Goal: Task Accomplishment & Management: Use online tool/utility

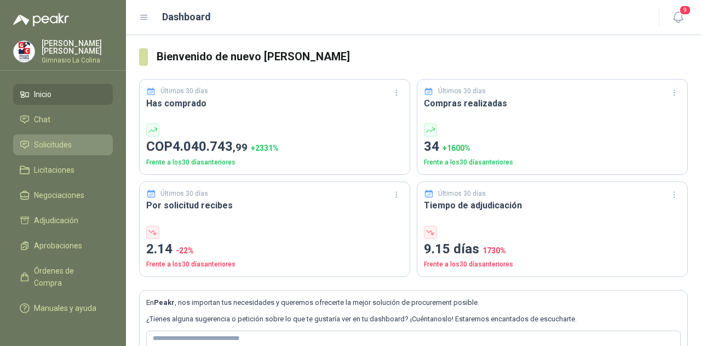
click at [67, 145] on span "Solicitudes" at bounding box center [53, 145] width 38 height 12
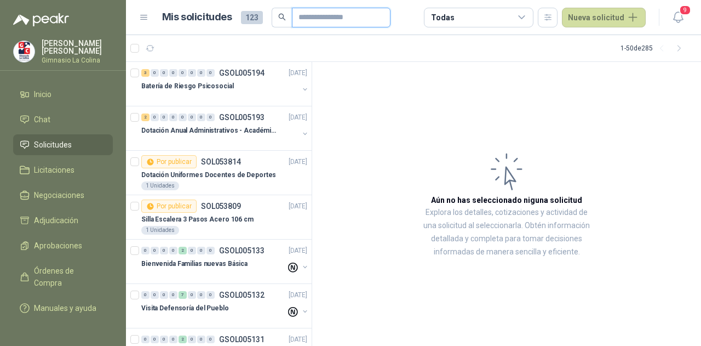
click at [358, 21] on input "text" at bounding box center [336, 17] width 77 height 19
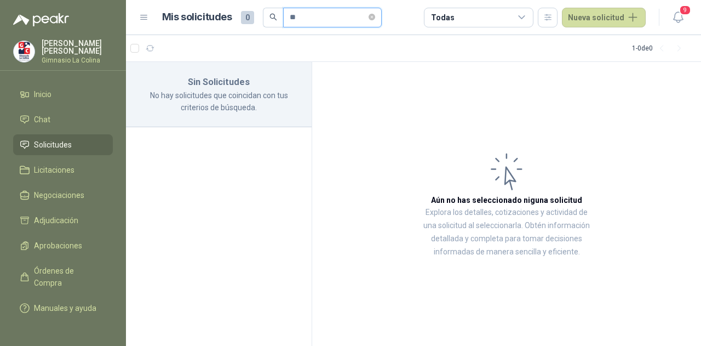
type input "*"
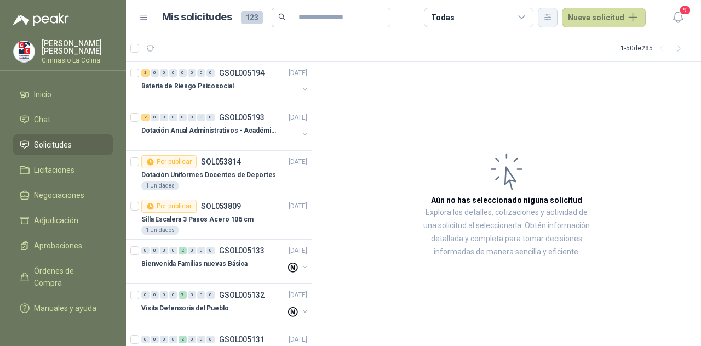
click at [551, 18] on icon "button" at bounding box center [548, 16] width 6 height 5
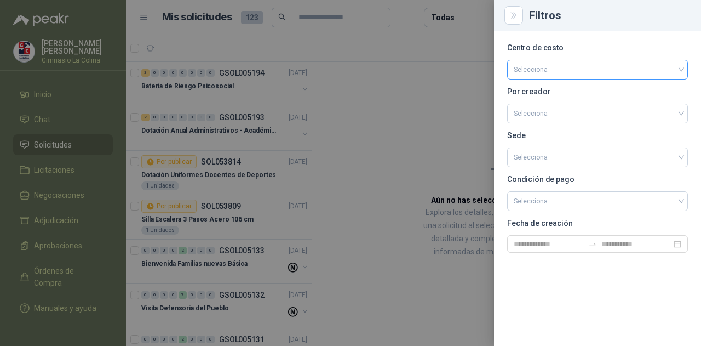
click at [531, 65] on input "search" at bounding box center [598, 68] width 168 height 16
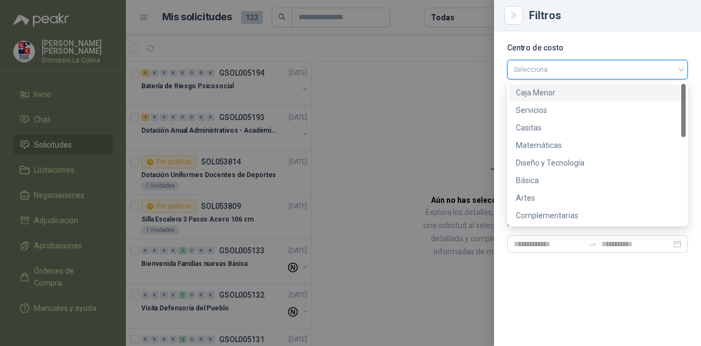
click at [531, 65] on input "search" at bounding box center [598, 68] width 168 height 16
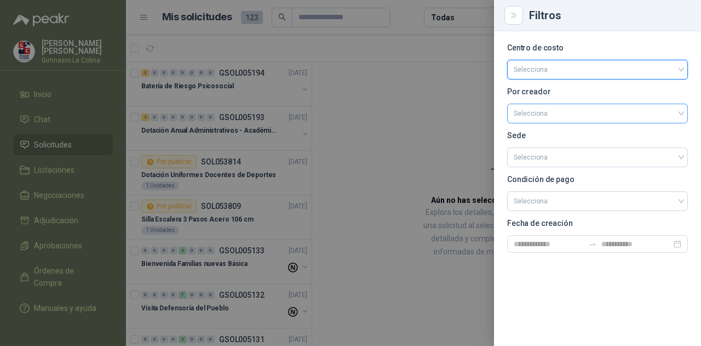
click at [543, 116] on input "search" at bounding box center [598, 112] width 168 height 16
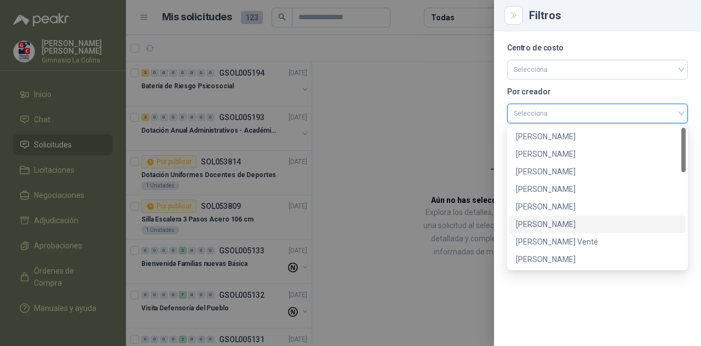
click at [543, 224] on div "[PERSON_NAME]" at bounding box center [597, 224] width 163 height 12
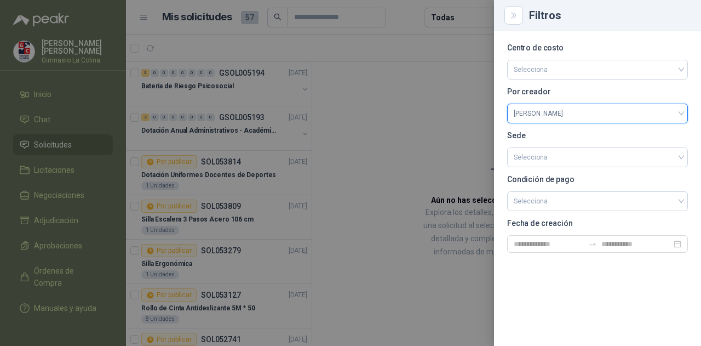
click at [365, 127] on div at bounding box center [350, 173] width 701 height 346
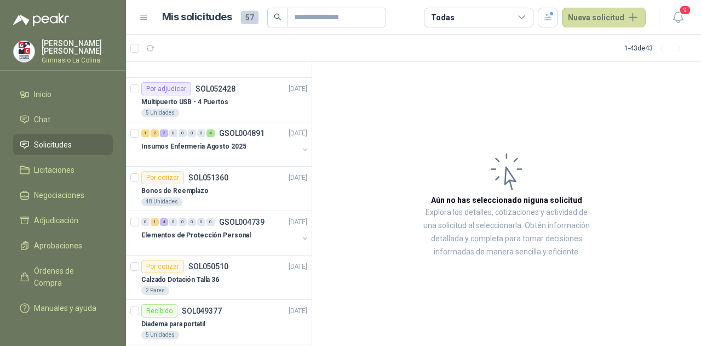
scroll to position [438, 0]
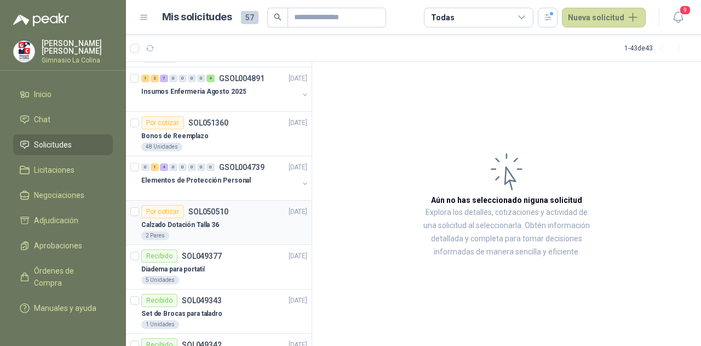
click at [231, 218] on div "Calzado Dotación Talla 36" at bounding box center [224, 224] width 166 height 13
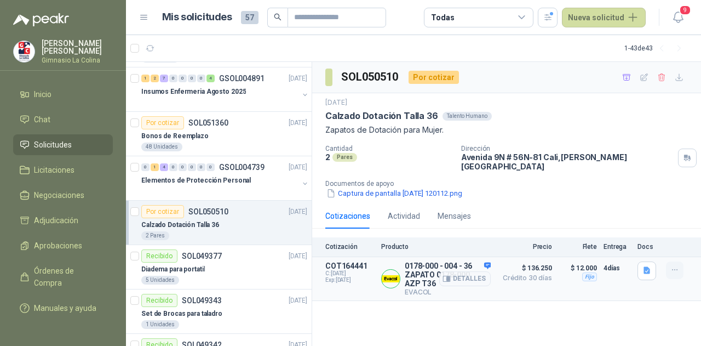
click at [673, 265] on icon "button" at bounding box center [674, 269] width 9 height 9
click at [571, 284] on div "$ 12.000 Fijo" at bounding box center [578, 278] width 38 height 35
click at [676, 265] on icon "button" at bounding box center [674, 269] width 9 height 9
click at [633, 221] on button "Añadir" at bounding box center [653, 218] width 88 height 18
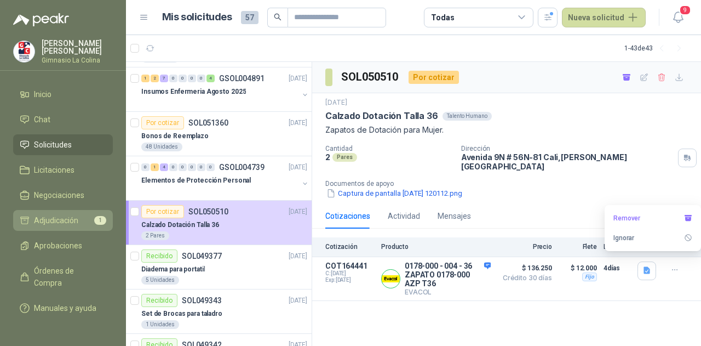
click at [38, 222] on span "Adjudicación" at bounding box center [56, 220] width 44 height 12
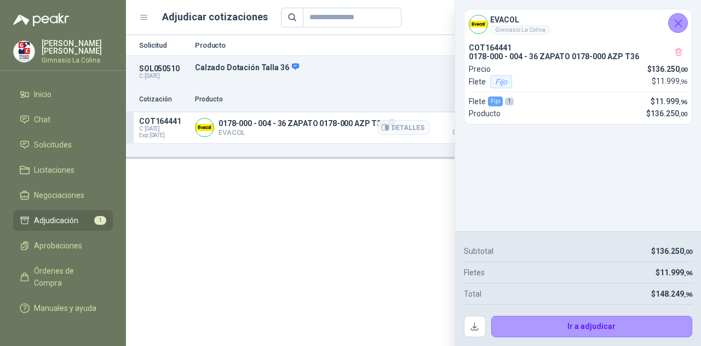
click at [301, 126] on p "0178-000 - 004 - 36 ZAPATO 0178-000 AZP T36" at bounding box center [307, 124] width 176 height 10
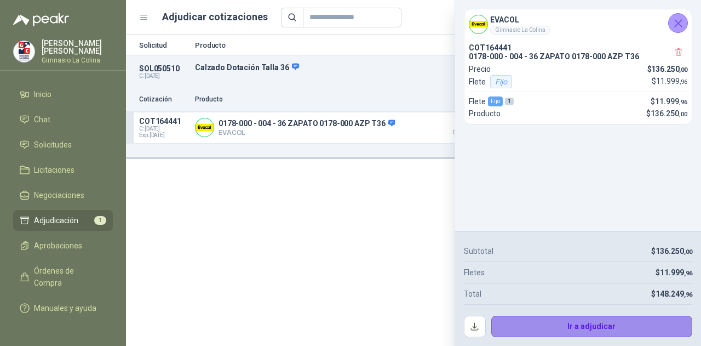
click at [578, 322] on button "Ir a adjudicar" at bounding box center [592, 326] width 202 height 22
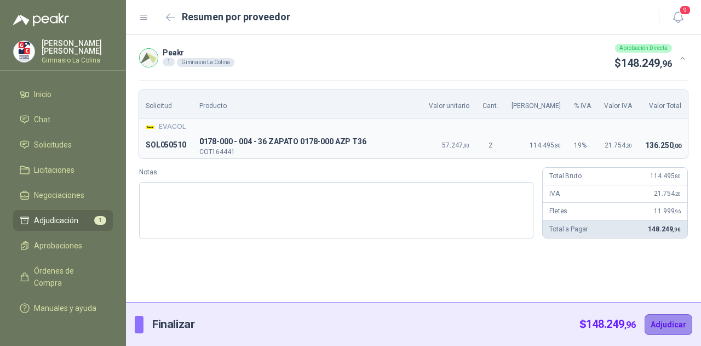
click at [686, 327] on button "Adjudicar" at bounding box center [669, 324] width 48 height 21
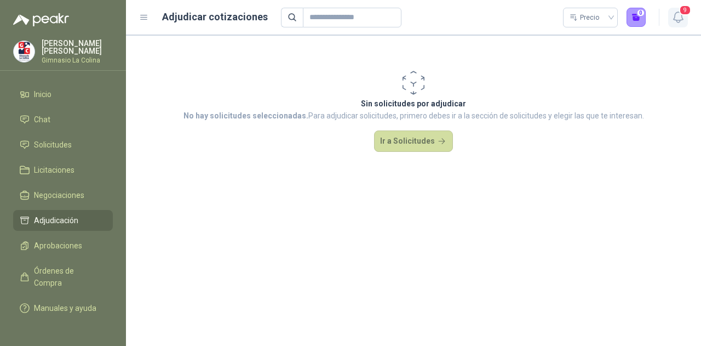
click at [682, 16] on icon "button" at bounding box center [678, 17] width 14 height 14
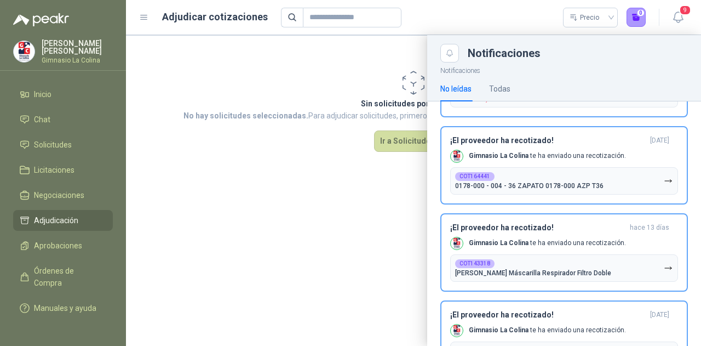
scroll to position [466, 0]
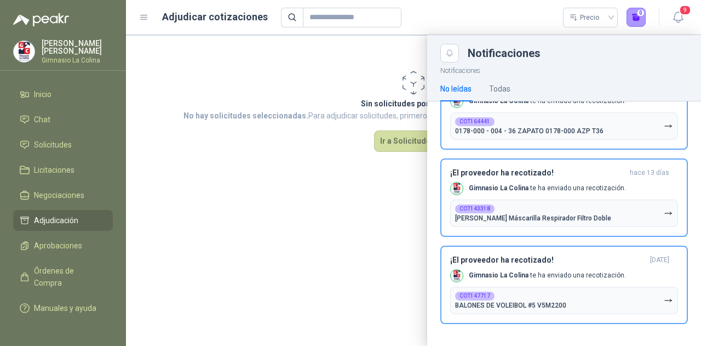
drag, startPoint x: 292, startPoint y: 204, endPoint x: 280, endPoint y: 145, distance: 61.0
click at [292, 203] on div at bounding box center [413, 190] width 575 height 311
